Goal: Task Accomplishment & Management: Manage account settings

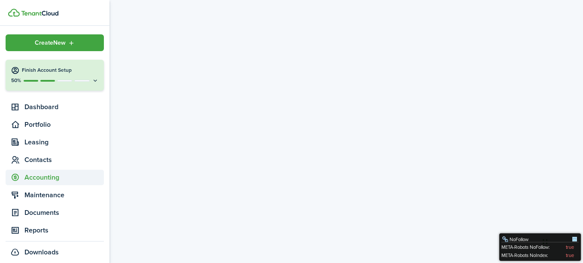
click at [41, 177] on span "Accounting" at bounding box center [63, 177] width 79 height 10
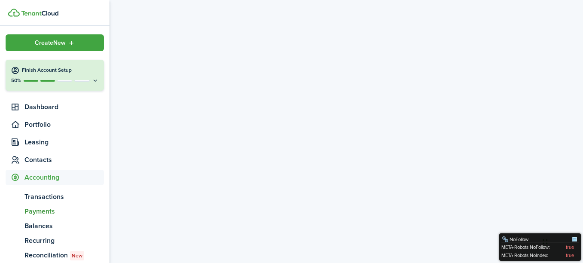
click at [44, 211] on span "Payments" at bounding box center [63, 211] width 79 height 10
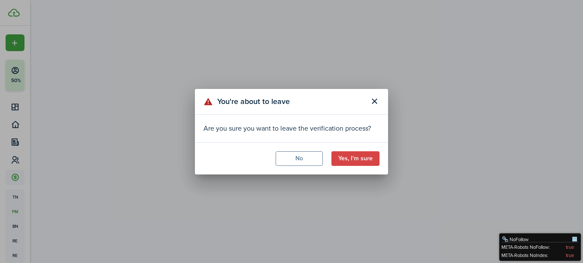
click at [358, 156] on button "Yes, I'm sure" at bounding box center [355, 158] width 48 height 15
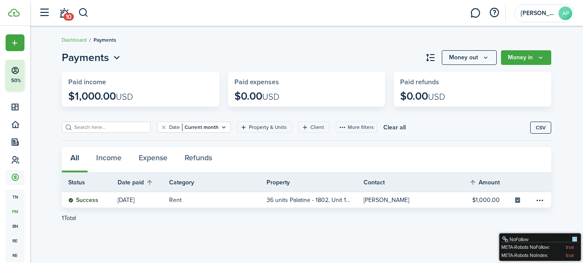
click at [355, 37] on breadcrumb "Dashboard Payments" at bounding box center [306, 36] width 489 height 20
click at [340, 62] on header-page "Payments Money out Money in" at bounding box center [306, 61] width 489 height 22
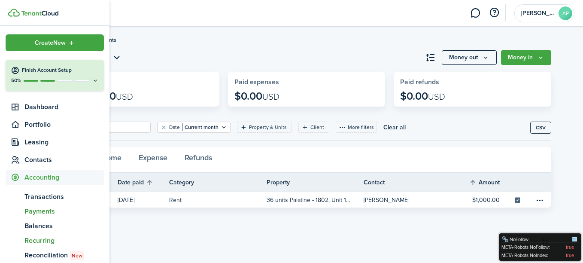
click at [42, 242] on span "Recurring" at bounding box center [63, 240] width 79 height 10
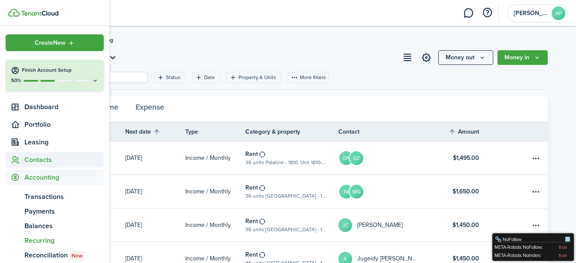
click at [25, 160] on span "Contacts" at bounding box center [63, 159] width 79 height 10
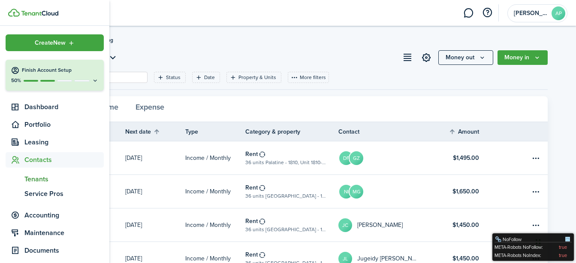
click at [31, 179] on span "Tenants" at bounding box center [63, 179] width 79 height 10
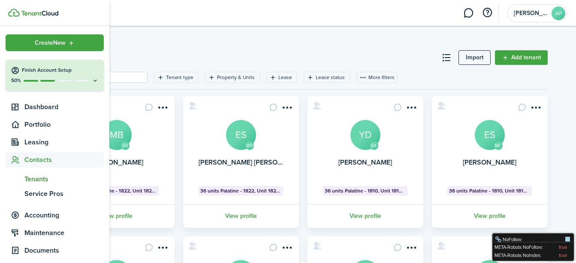
click at [79, 79] on div "50%" at bounding box center [55, 80] width 88 height 7
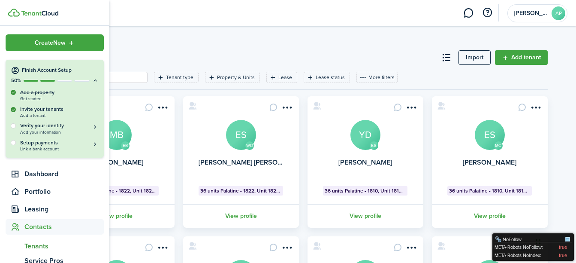
click at [11, 127] on div at bounding box center [13, 125] width 5 height 5
click at [36, 130] on span "Add your information" at bounding box center [59, 132] width 79 height 5
